Goal: Task Accomplishment & Management: Manage account settings

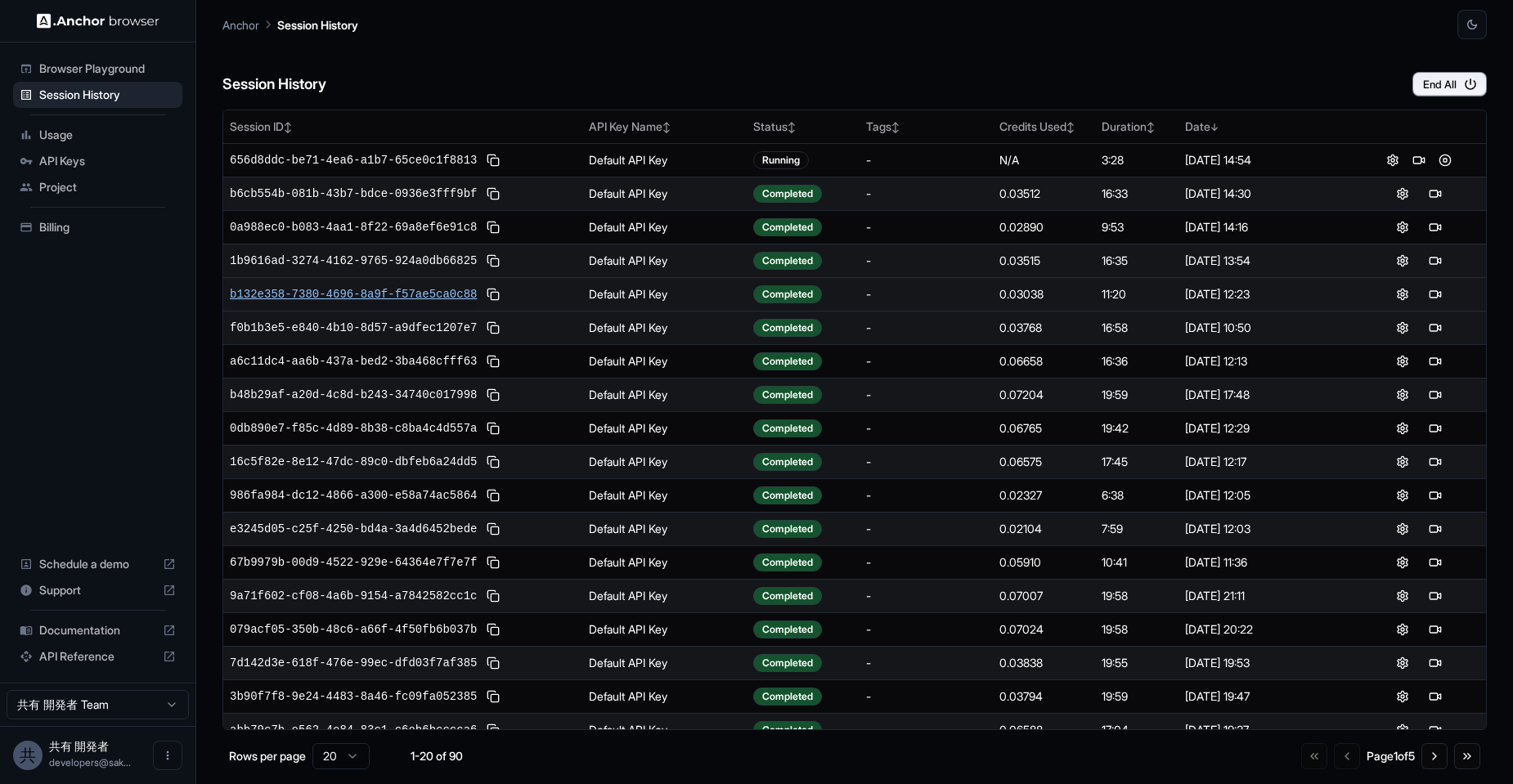
click at [335, 292] on span "b132e358-7380-4696-8a9f-f57ae5ca0c88" at bounding box center [353, 294] width 247 height 16
click at [1433, 84] on button "End All" at bounding box center [1450, 84] width 75 height 24
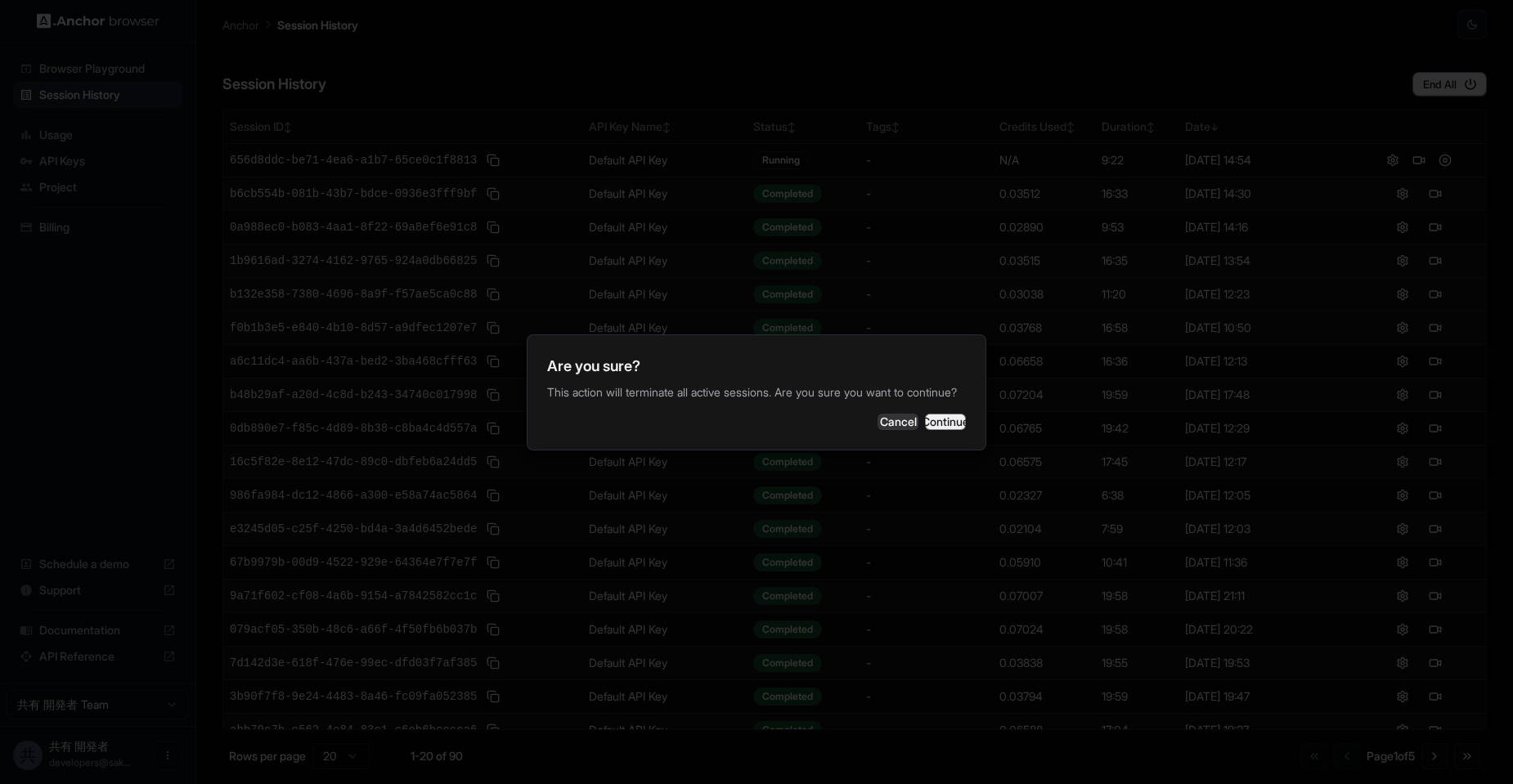
click at [936, 430] on button "Continue" at bounding box center [945, 422] width 41 height 16
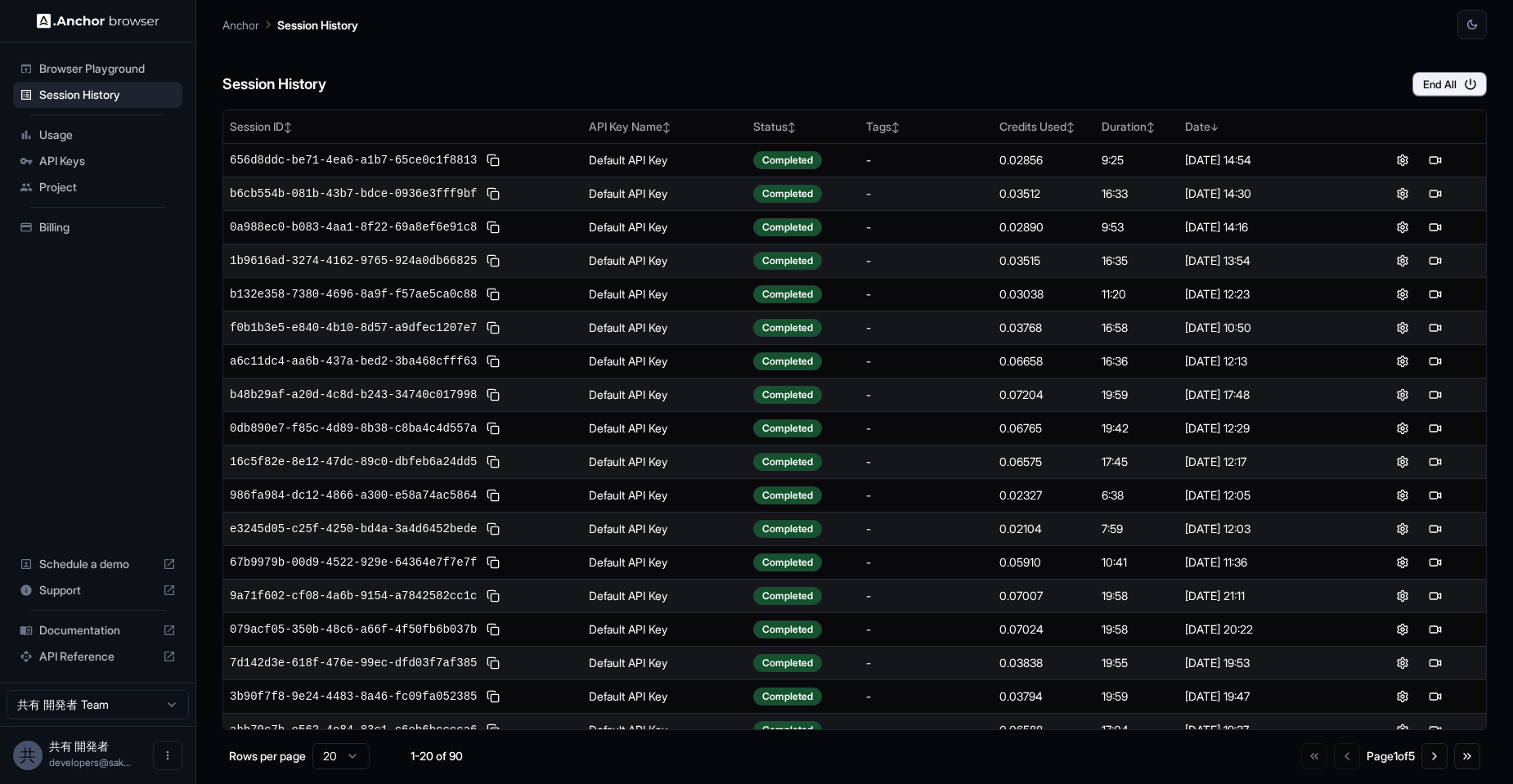
click at [57, 133] on span "Usage" at bounding box center [107, 135] width 136 height 16
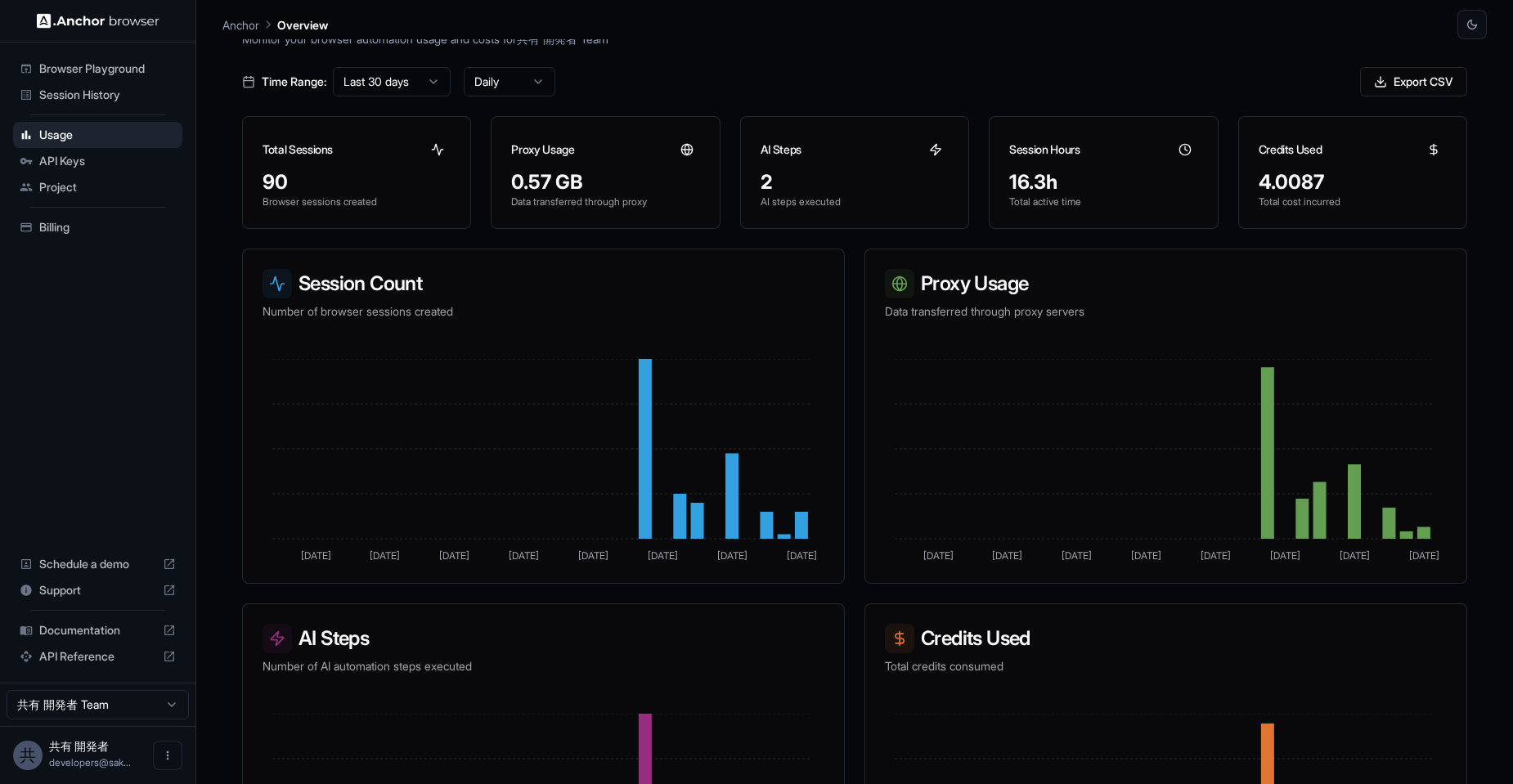
scroll to position [98, 0]
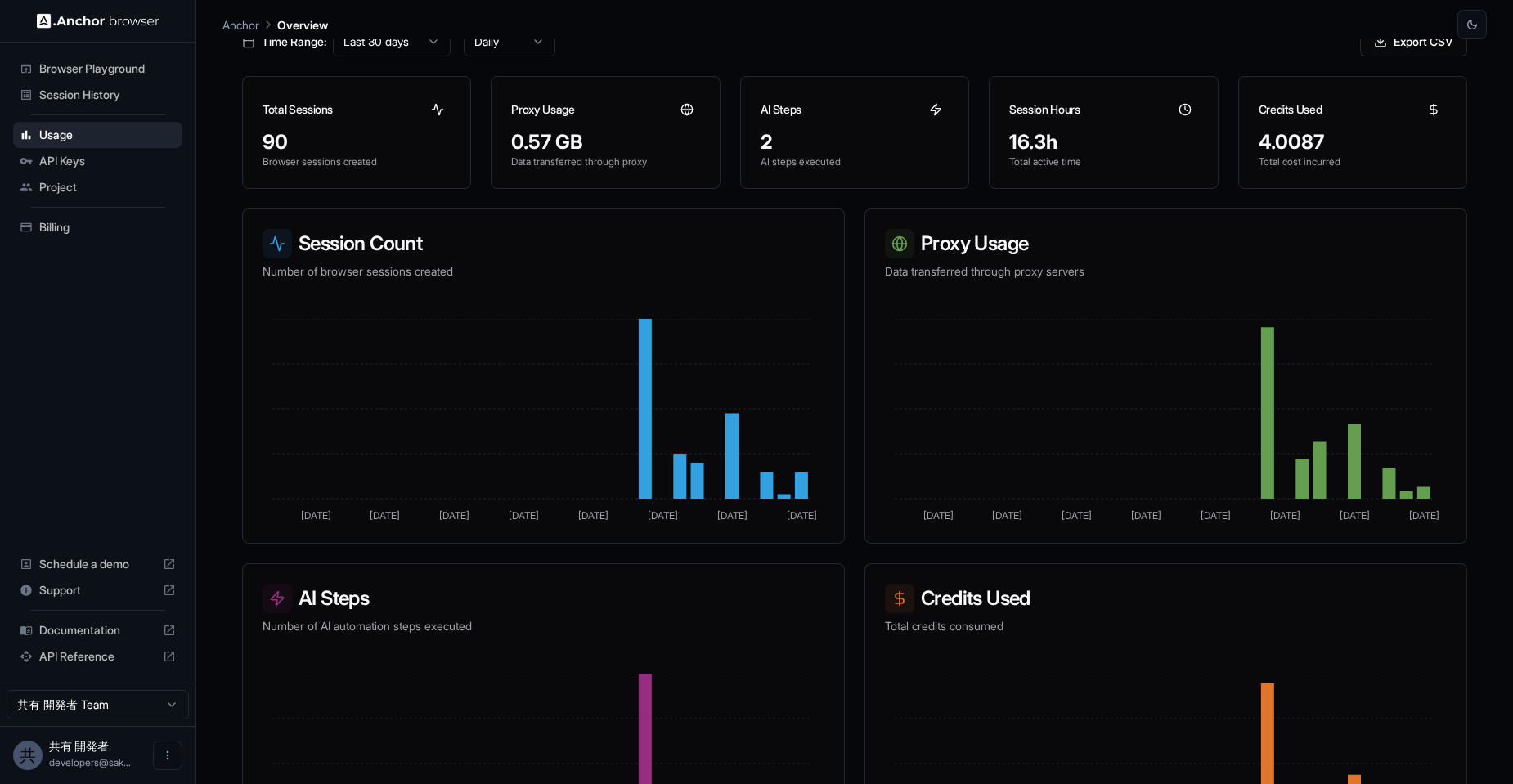
click at [110, 655] on span "API Reference" at bounding box center [98, 656] width 117 height 16
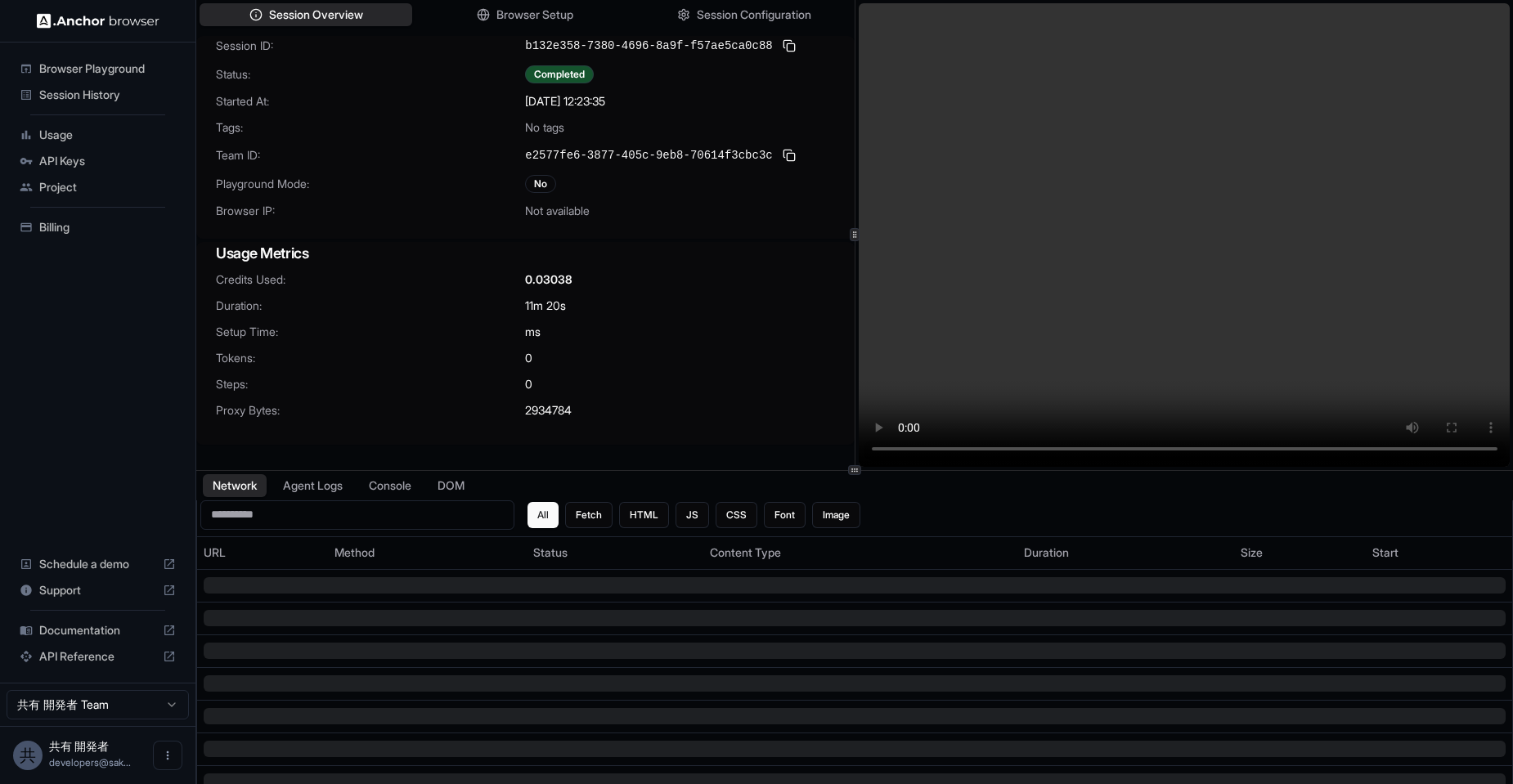
click at [66, 127] on span "Usage" at bounding box center [107, 135] width 136 height 16
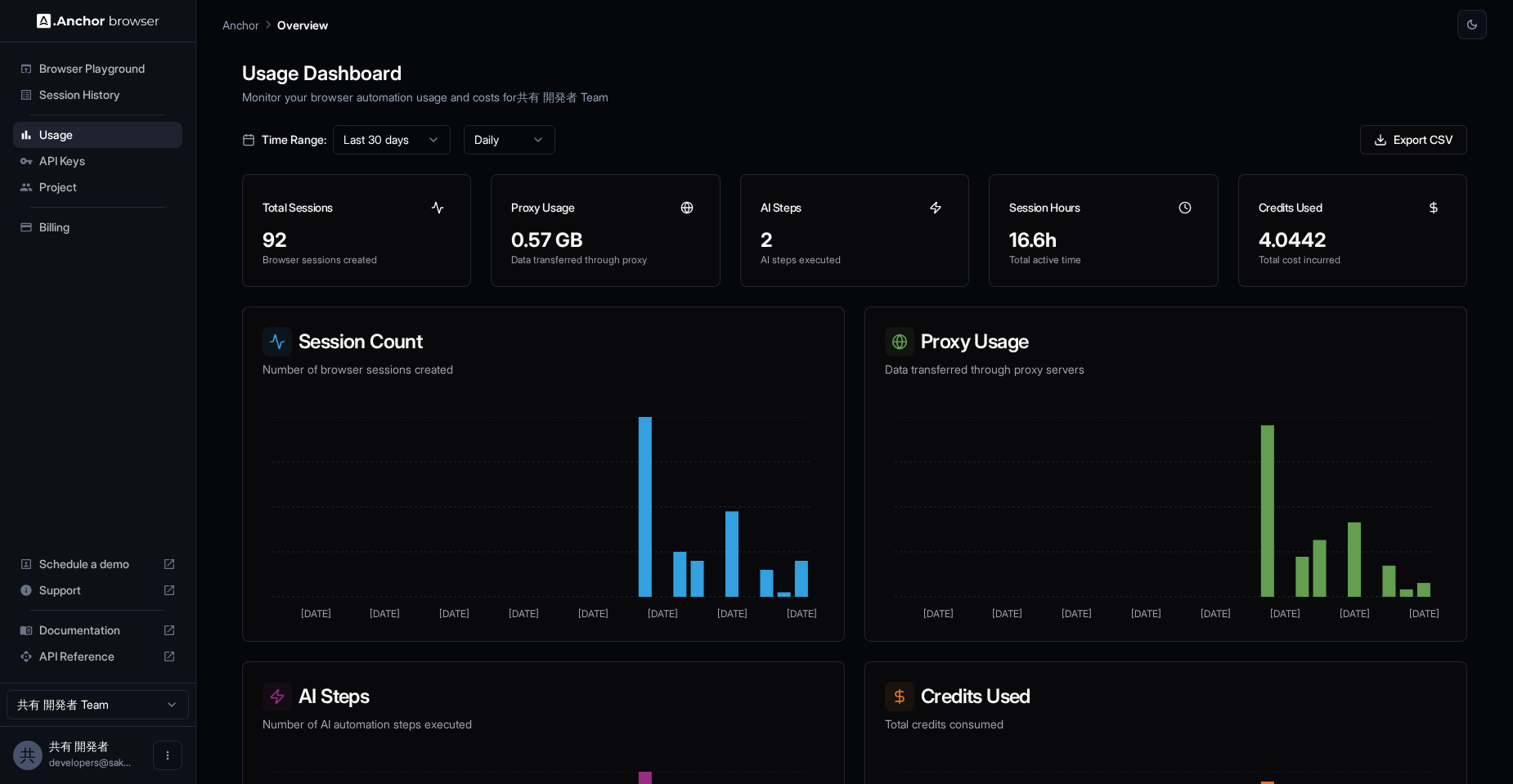
click at [71, 101] on span "Session History" at bounding box center [107, 95] width 136 height 16
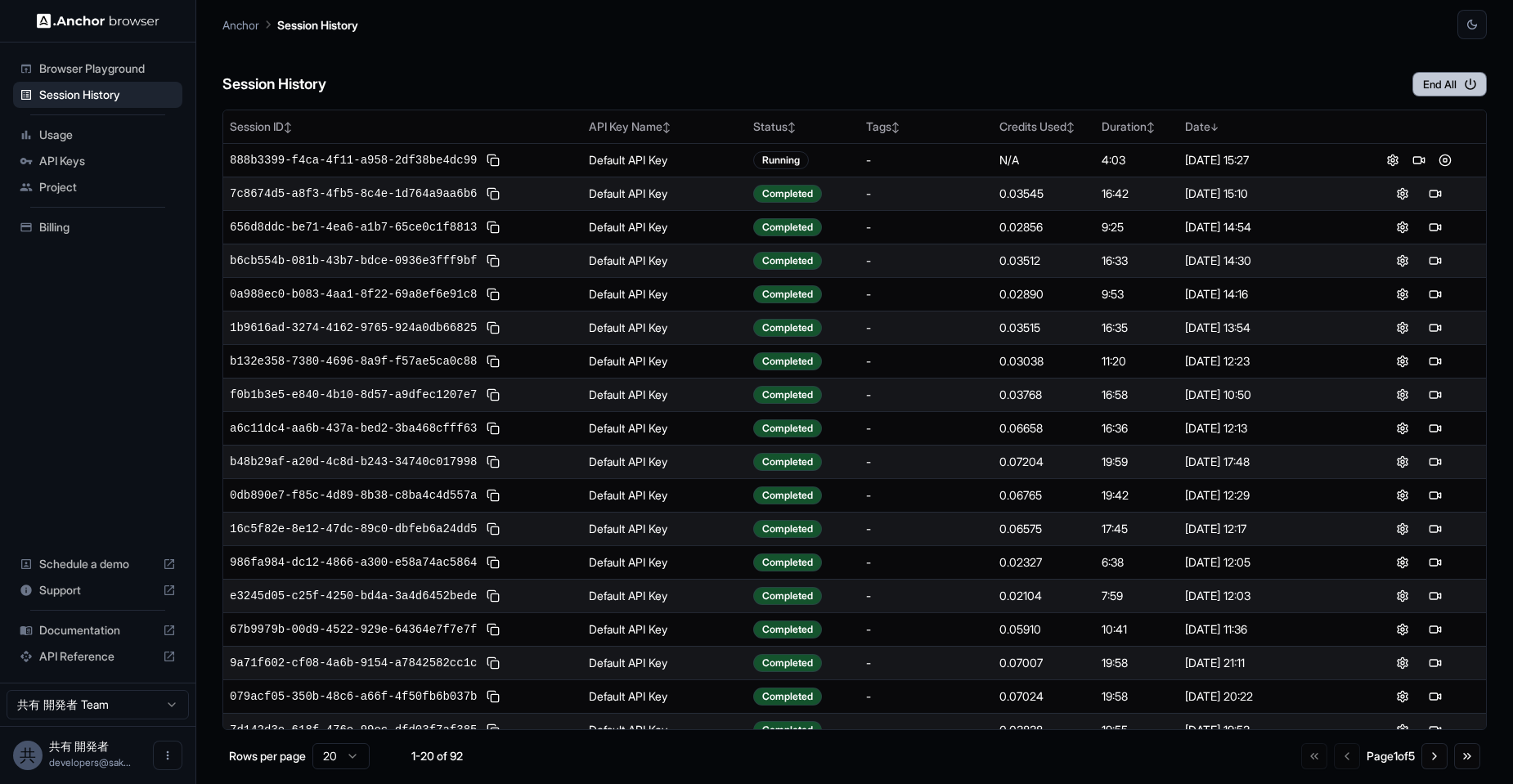
click at [1429, 84] on button "End All" at bounding box center [1450, 84] width 75 height 24
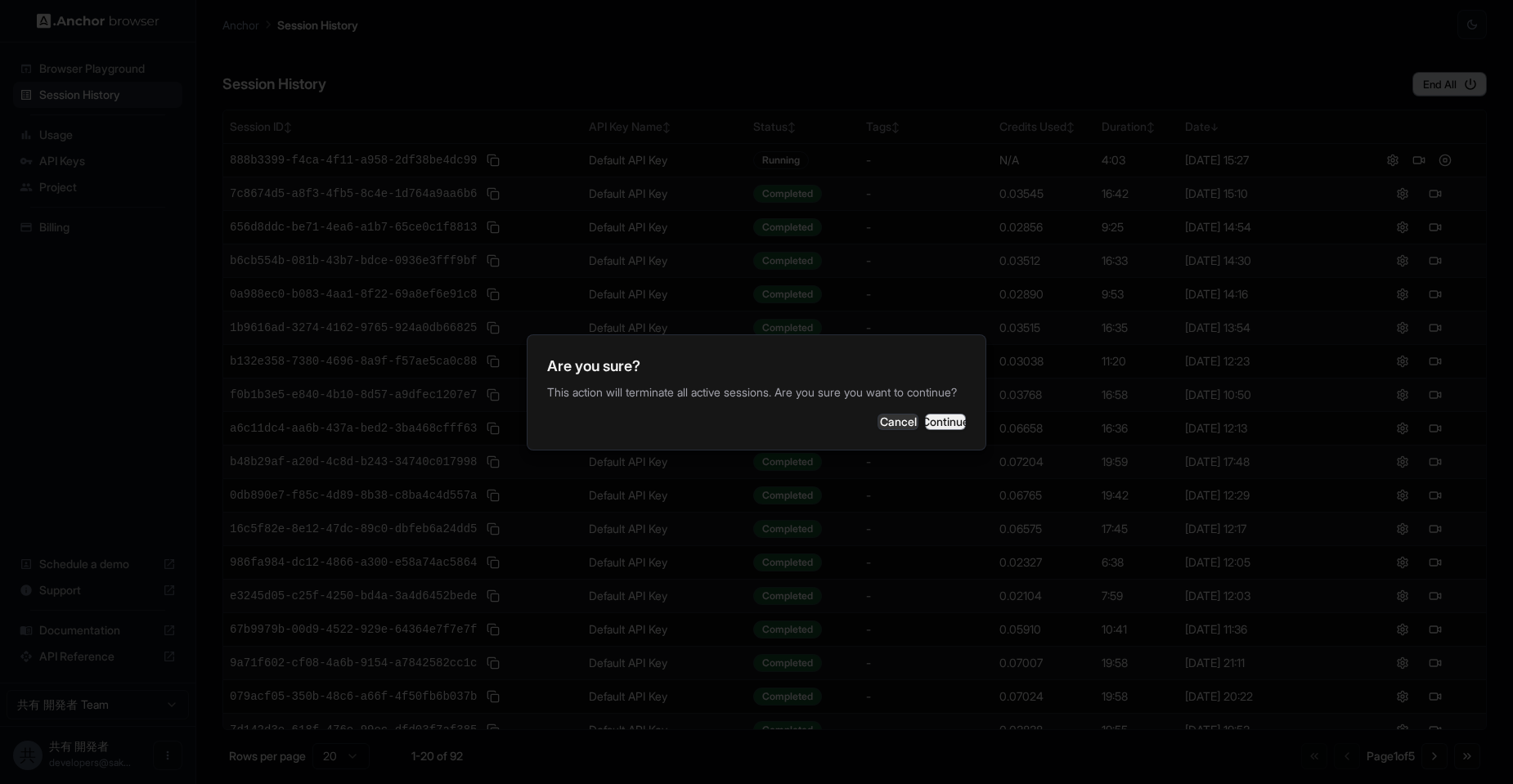
click at [925, 430] on button "Continue" at bounding box center [945, 422] width 41 height 16
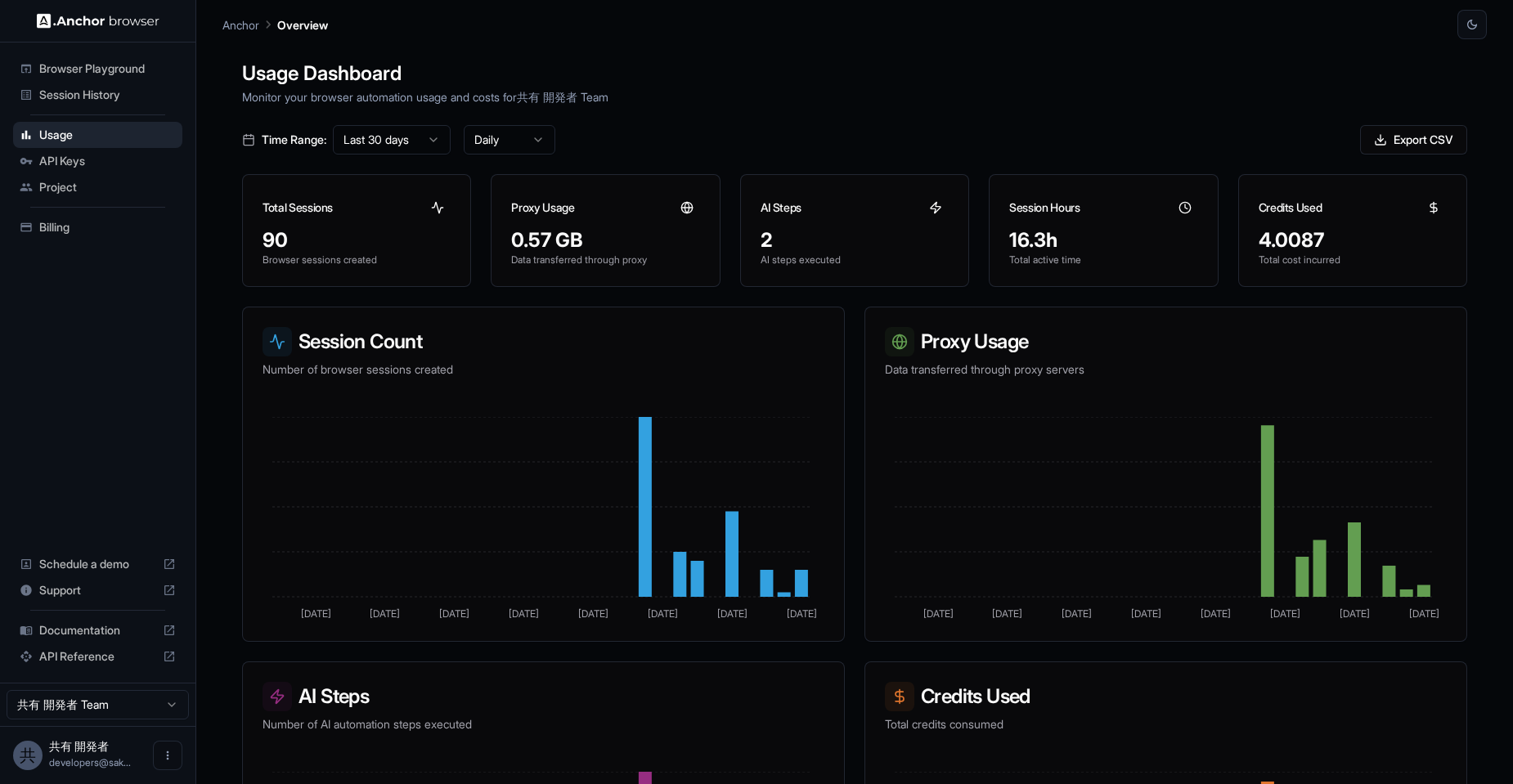
scroll to position [98, 0]
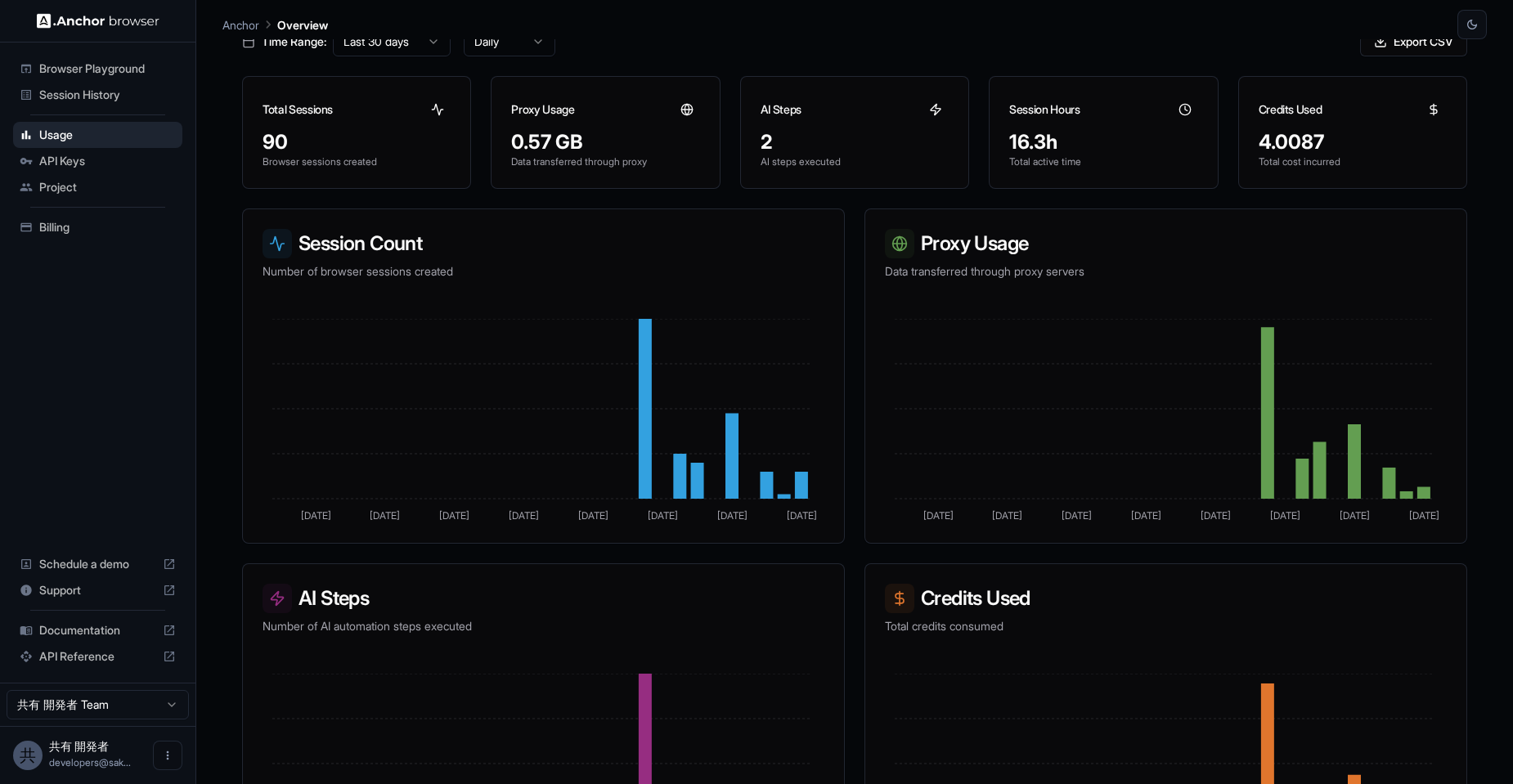
click at [92, 90] on span "Session History" at bounding box center [107, 95] width 136 height 16
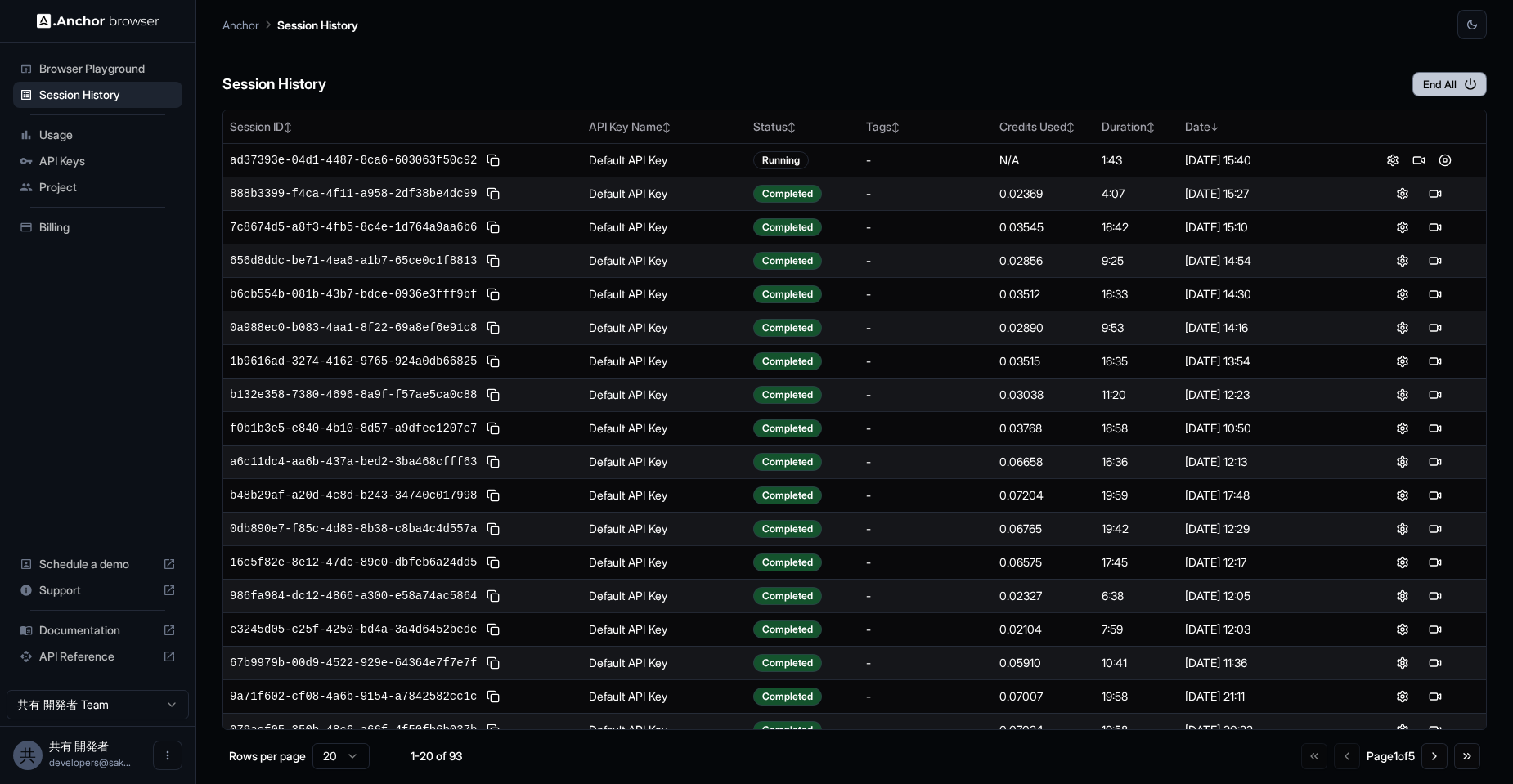
click at [1449, 85] on button "End All" at bounding box center [1450, 84] width 75 height 24
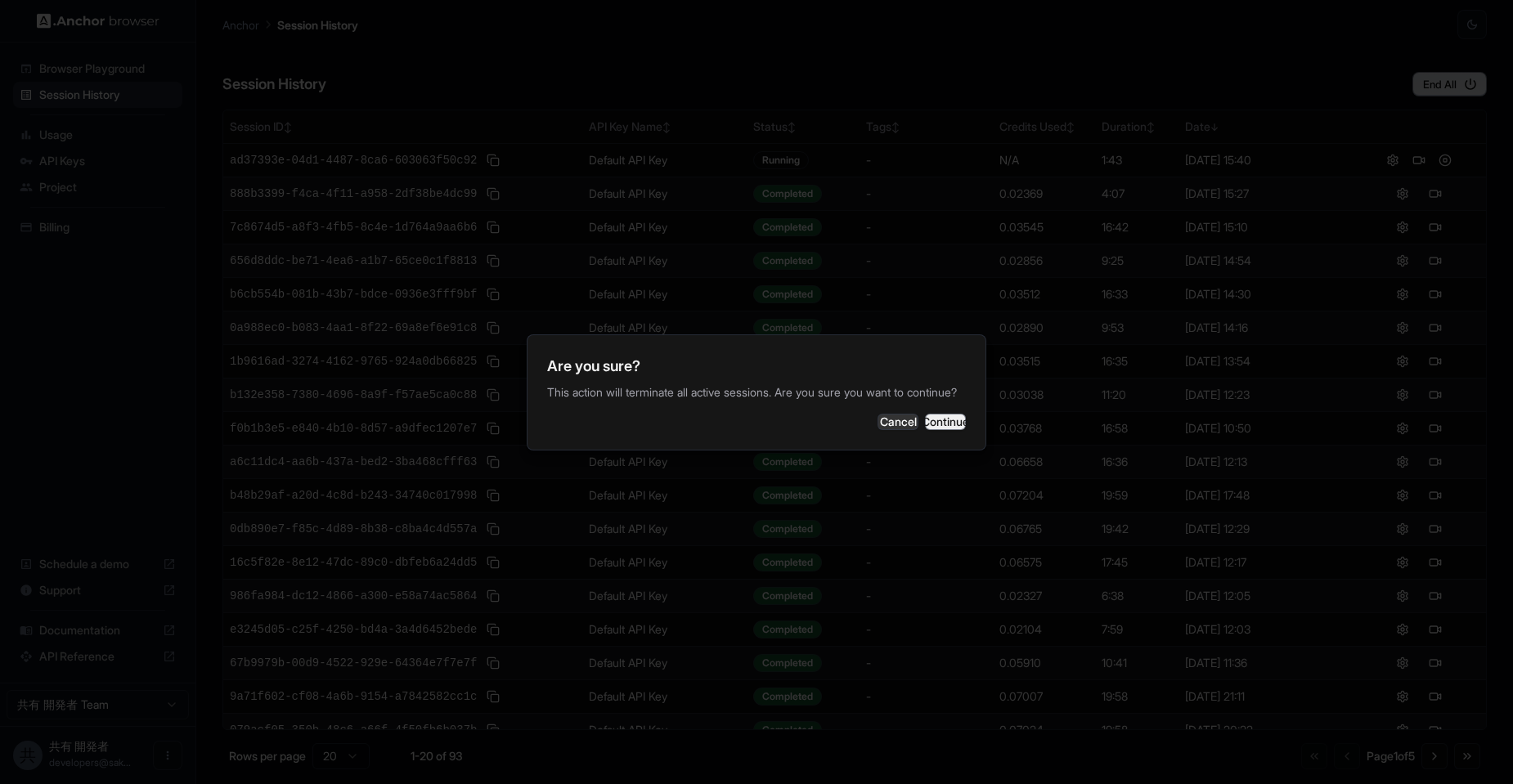
click at [956, 425] on button "Continue" at bounding box center [945, 422] width 41 height 16
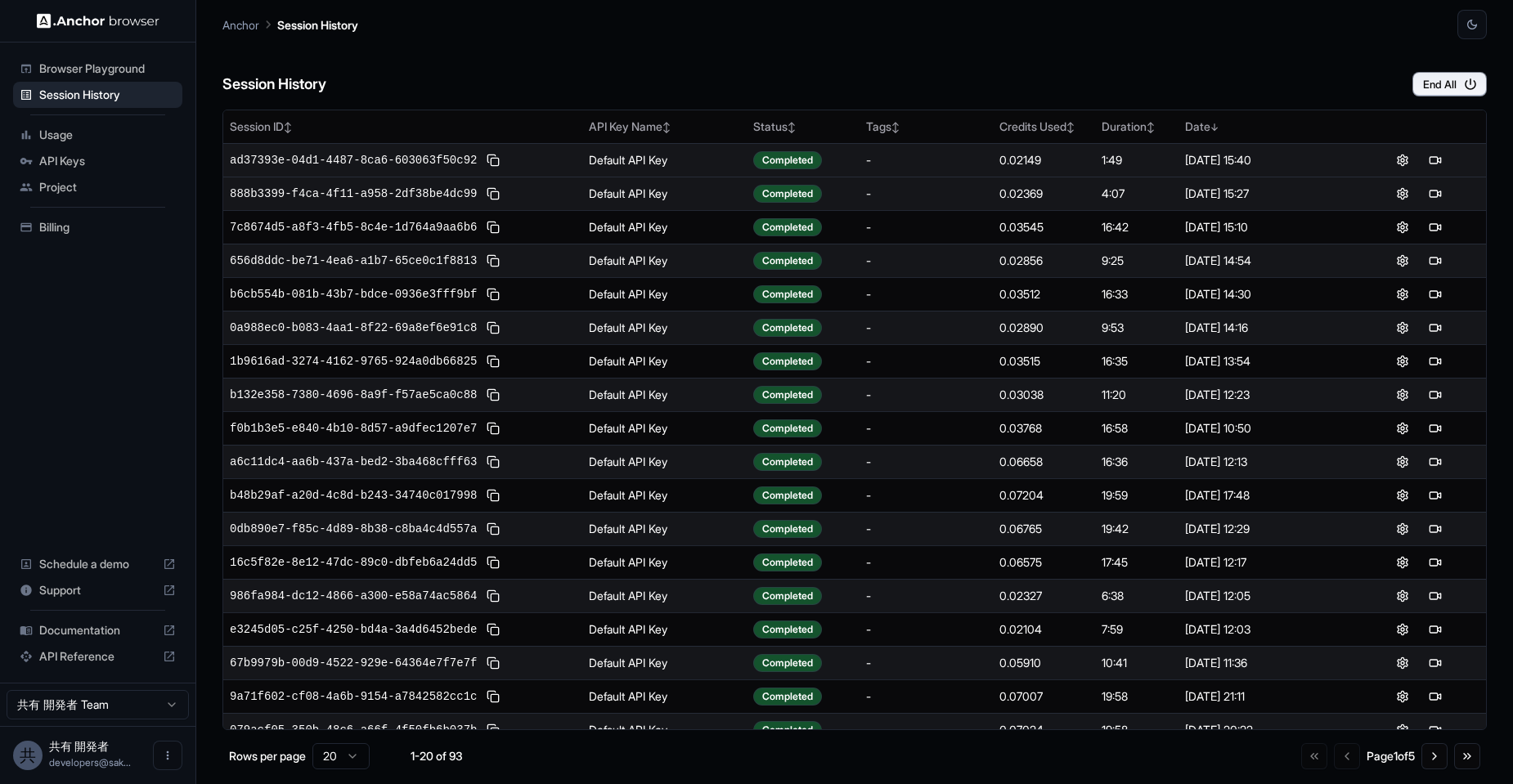
click at [1021, 160] on div "0.02149" at bounding box center [1043, 160] width 89 height 16
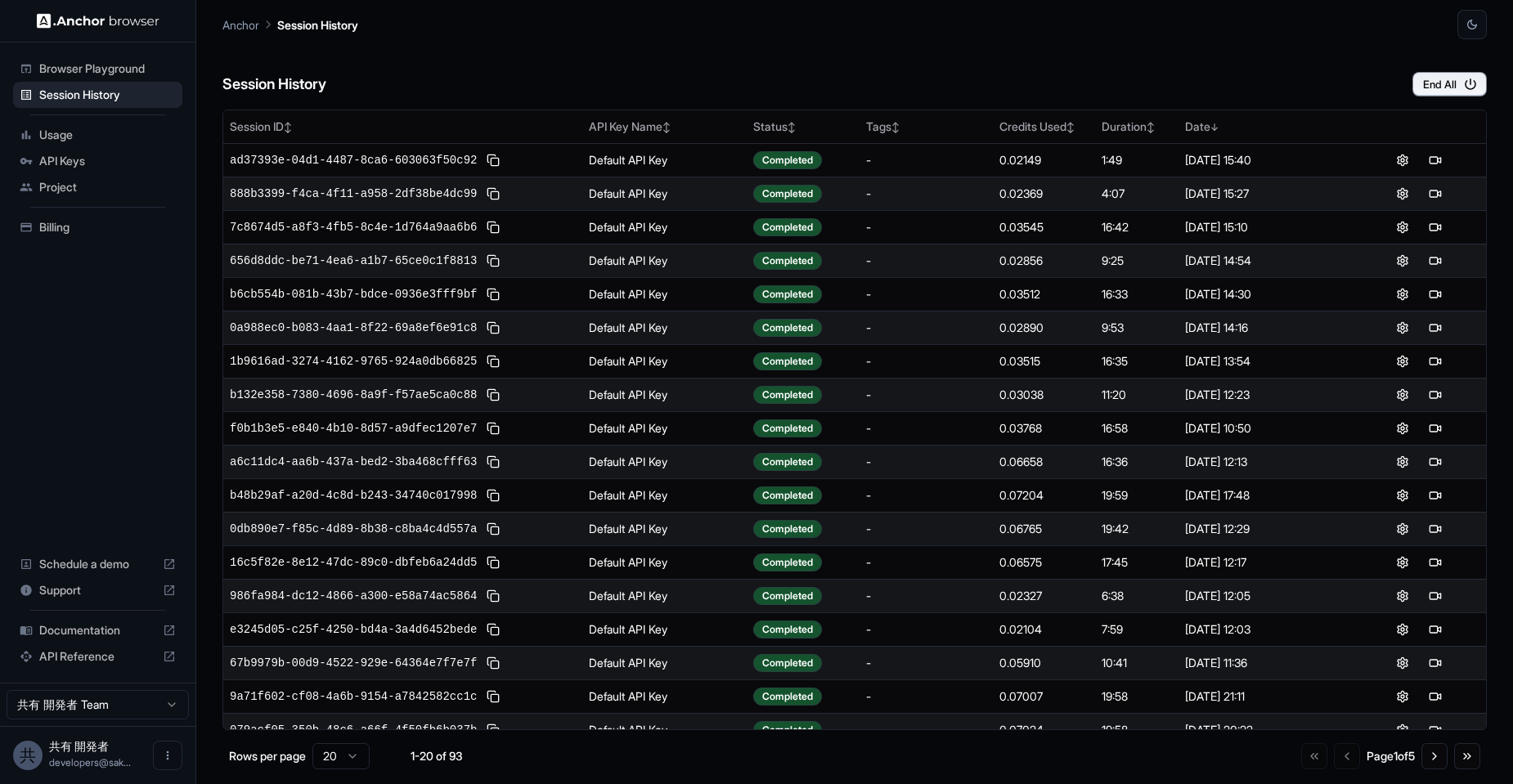
click at [1043, 45] on div "Session History End All" at bounding box center [855, 68] width 1264 height 57
